Goal: Navigation & Orientation: Find specific page/section

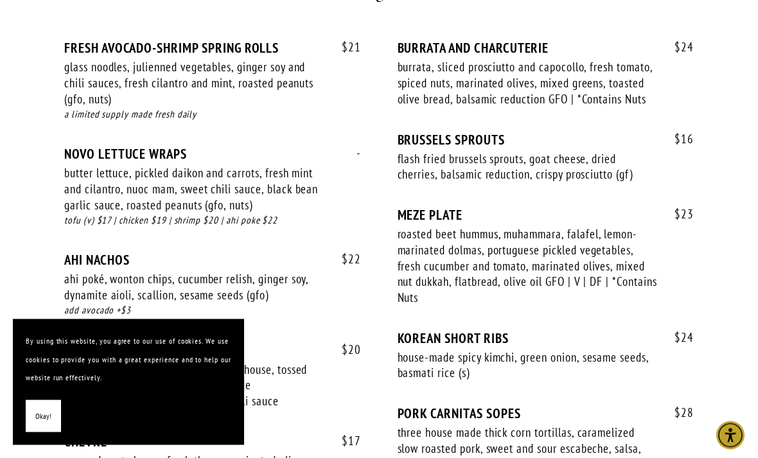
scroll to position [960, 0]
click at [44, 426] on span "Okay!" at bounding box center [43, 416] width 16 height 19
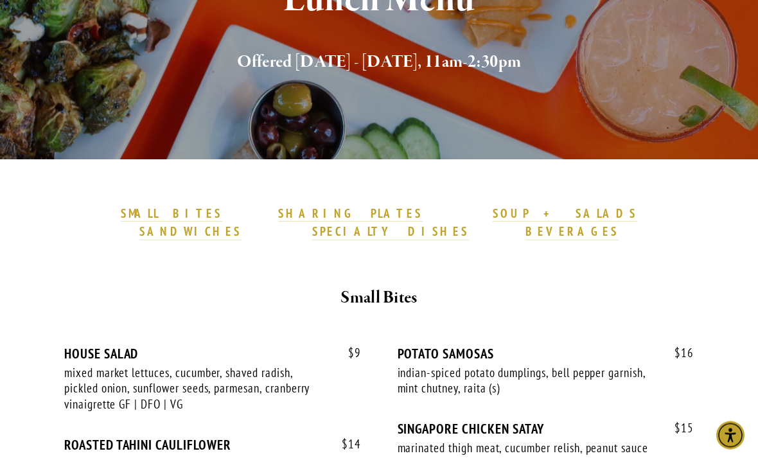
scroll to position [0, 0]
